Goal: Complete application form

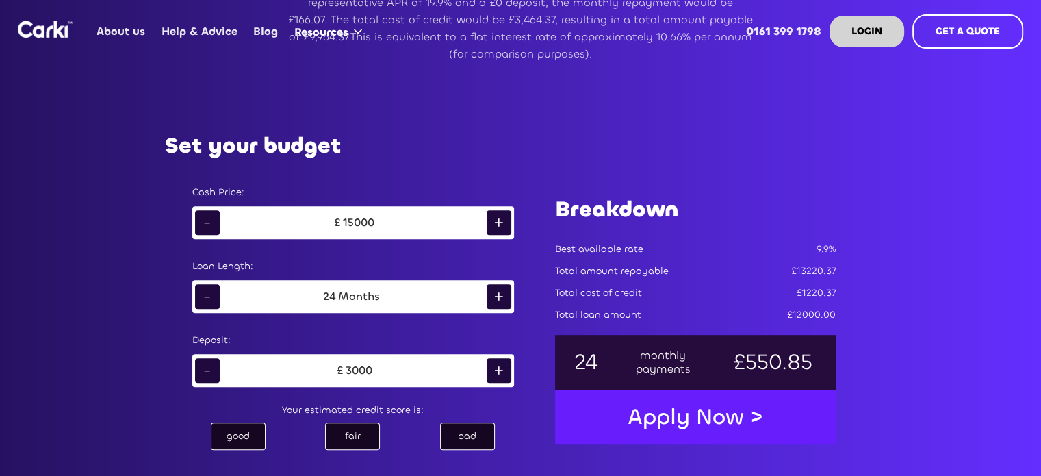
scroll to position [632, 0]
click at [200, 221] on div "-" at bounding box center [207, 221] width 25 height 25
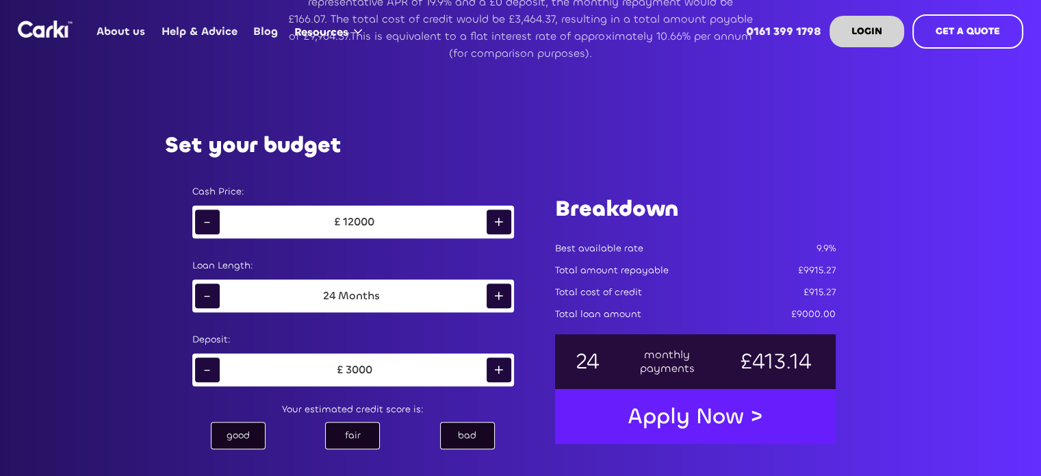
click at [200, 221] on div "-" at bounding box center [207, 221] width 25 height 25
click at [507, 292] on div "+" at bounding box center [499, 295] width 25 height 25
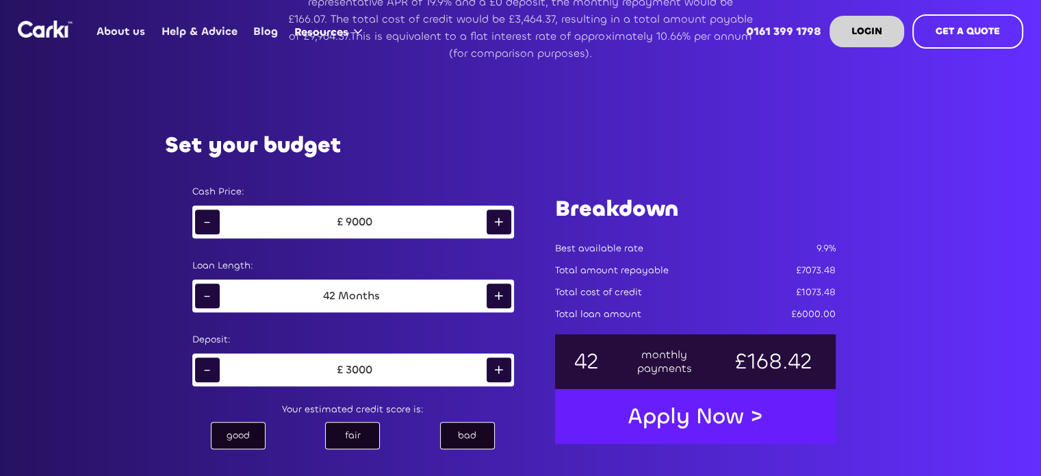
click at [507, 292] on div "+" at bounding box center [499, 295] width 25 height 25
click at [205, 374] on div "-" at bounding box center [207, 369] width 25 height 25
click at [461, 432] on div "bad" at bounding box center [467, 435] width 55 height 27
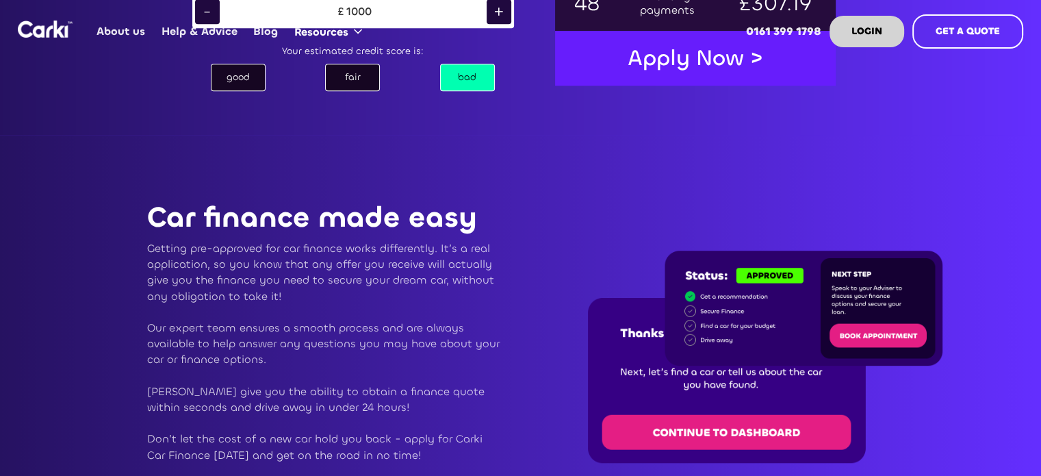
scroll to position [990, 0]
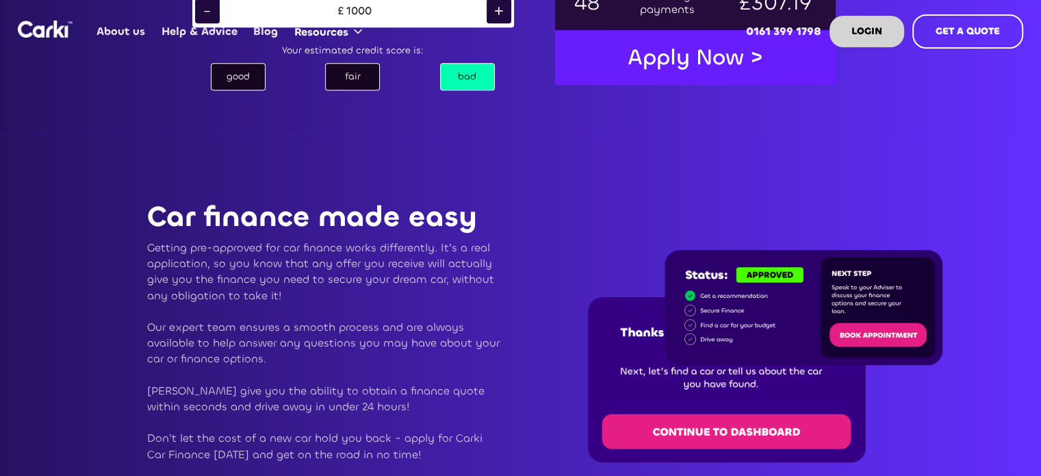
click at [705, 78] on div "Apply Now >" at bounding box center [695, 57] width 163 height 42
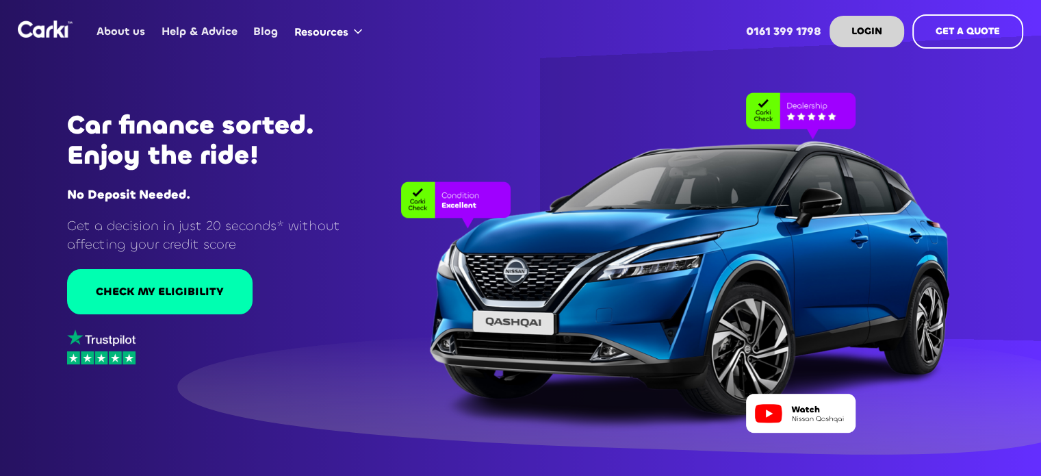
click at [876, 12] on div "Log in Log in LOGIN GET A QUOTE" at bounding box center [927, 31] width 194 height 51
click at [875, 21] on link "LOGIN" at bounding box center [867, 31] width 75 height 31
